Goal: Transaction & Acquisition: Obtain resource

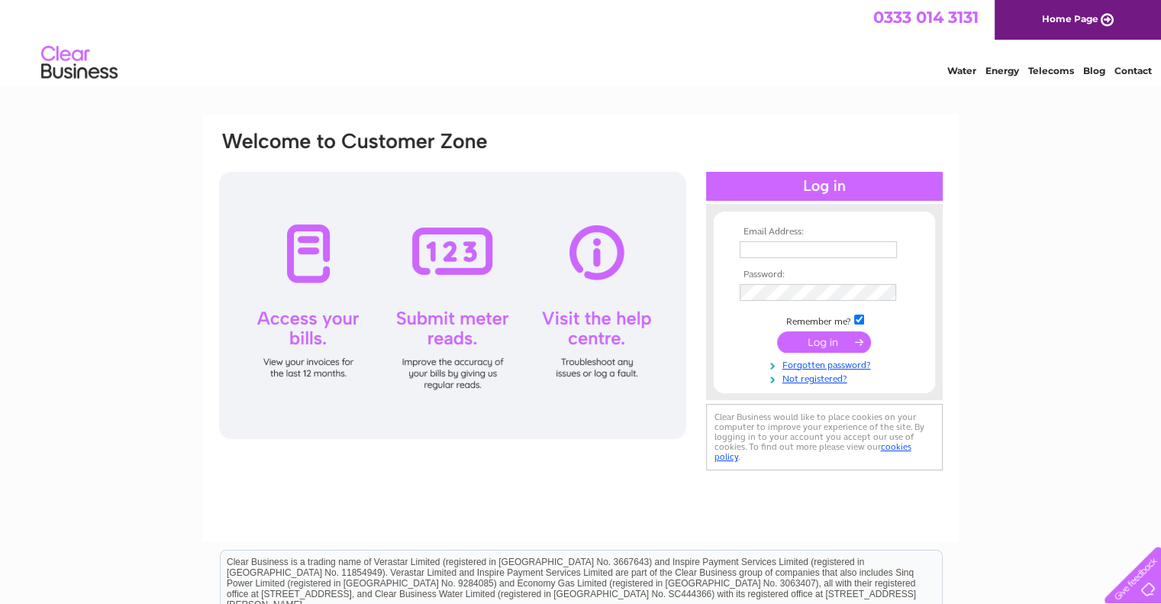
click at [799, 256] on input "text" at bounding box center [818, 249] width 157 height 17
type input "cfuk.admin@cfg.sg"
click at [820, 344] on input "submit" at bounding box center [824, 341] width 94 height 21
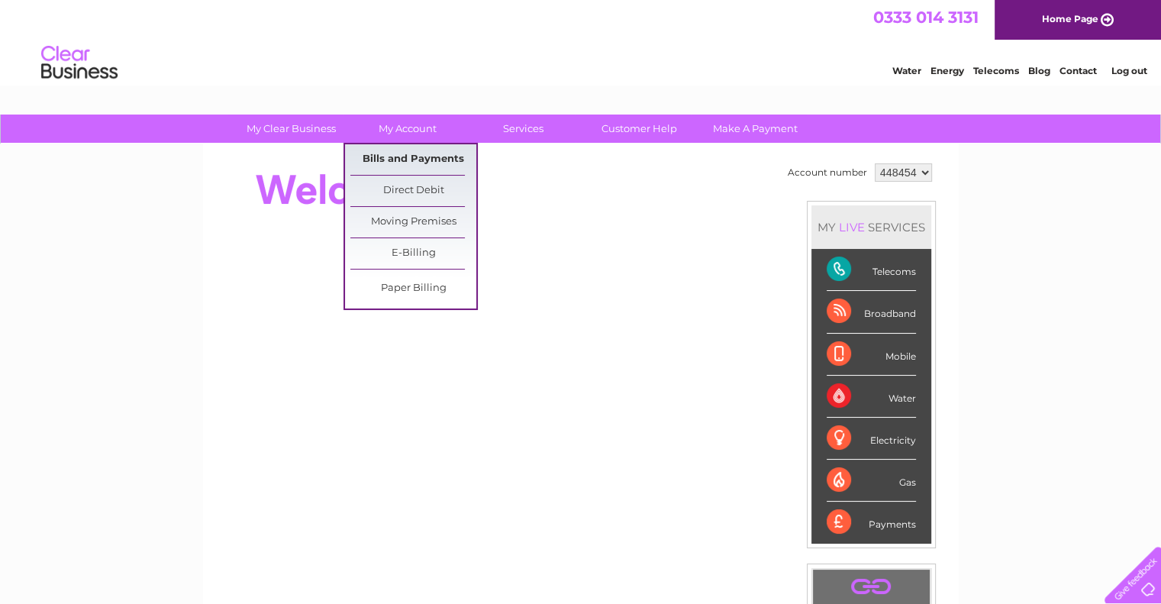
click at [398, 150] on link "Bills and Payments" at bounding box center [413, 159] width 126 height 31
click at [396, 158] on link "Bills and Payments" at bounding box center [413, 159] width 126 height 31
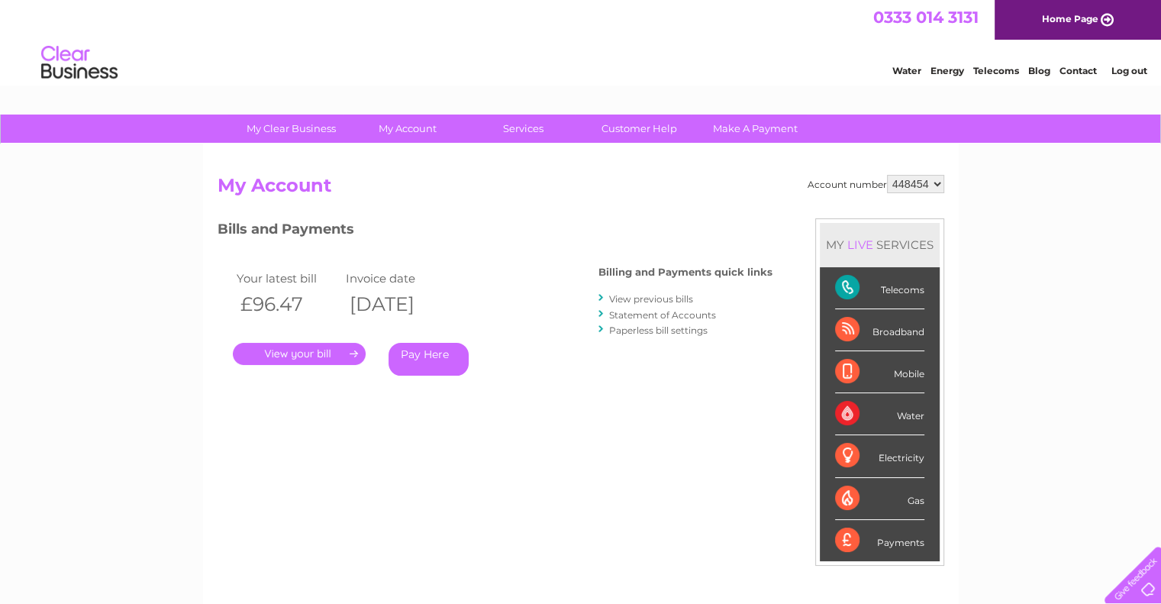
click at [293, 354] on link "." at bounding box center [299, 354] width 133 height 22
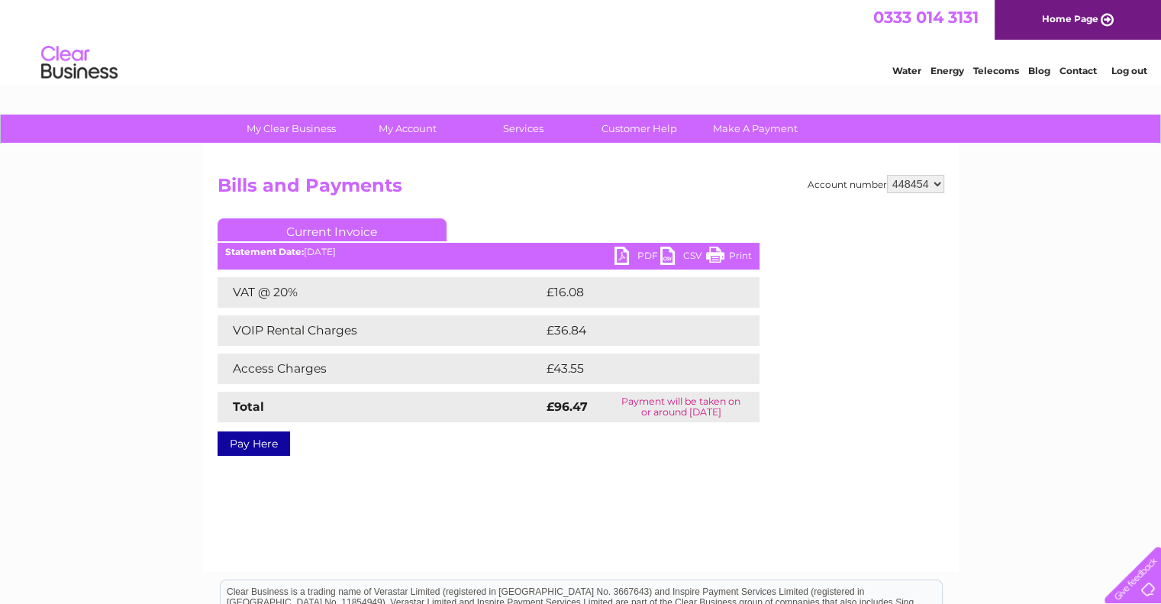
click at [647, 256] on link "PDF" at bounding box center [638, 258] width 46 height 22
click at [1045, 258] on div "My Clear Business Login Details My Details My Preferences Link Account My Accou…" at bounding box center [580, 474] width 1161 height 719
click at [1125, 69] on link "Log out" at bounding box center [1129, 70] width 36 height 11
